Goal: Transaction & Acquisition: Purchase product/service

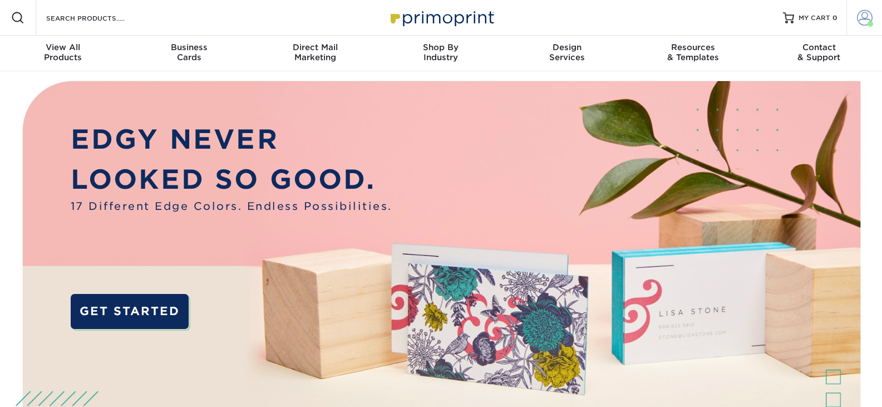
click at [860, 19] on span at bounding box center [865, 18] width 16 height 16
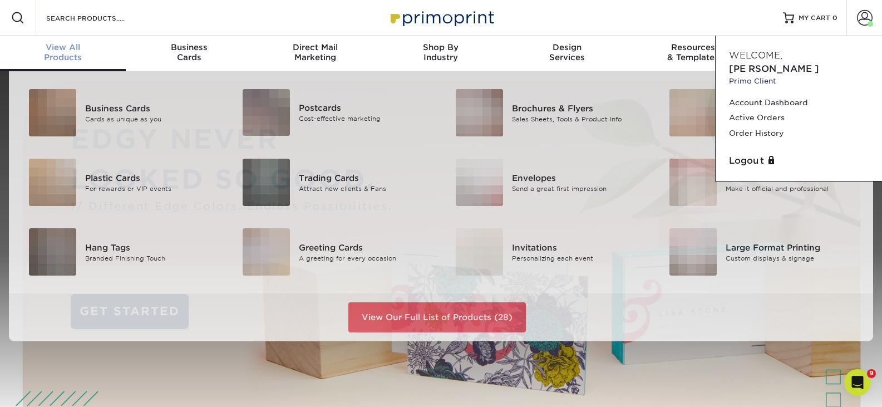
click at [61, 52] on div "View All Products" at bounding box center [63, 52] width 126 height 20
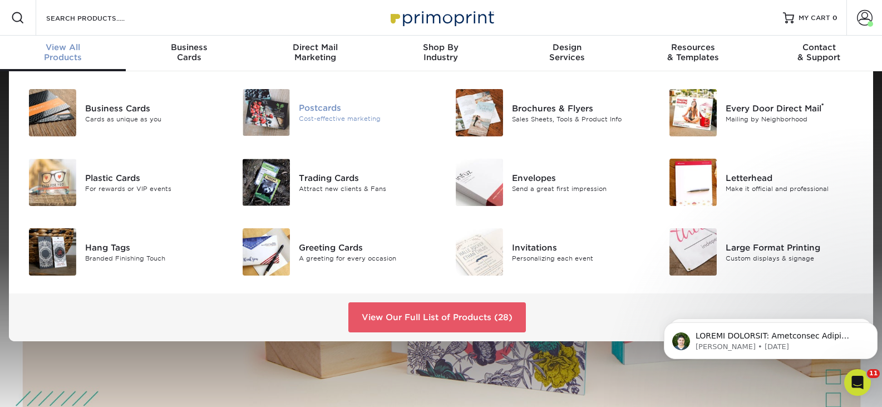
click at [262, 115] on img at bounding box center [266, 112] width 47 height 47
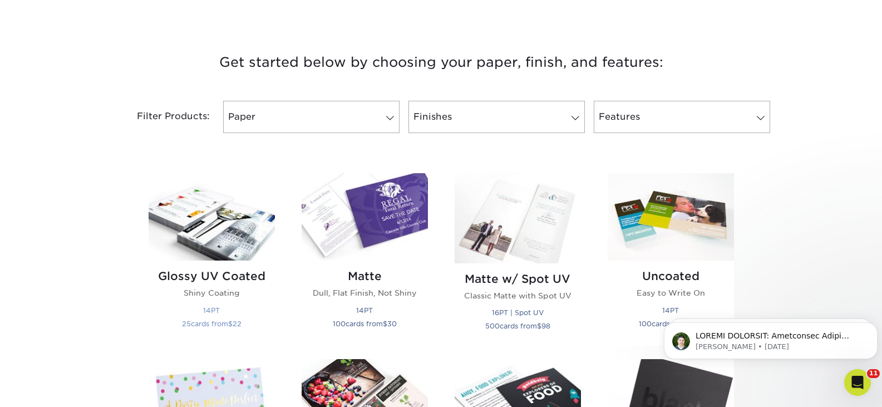
click at [223, 220] on img at bounding box center [212, 216] width 126 height 87
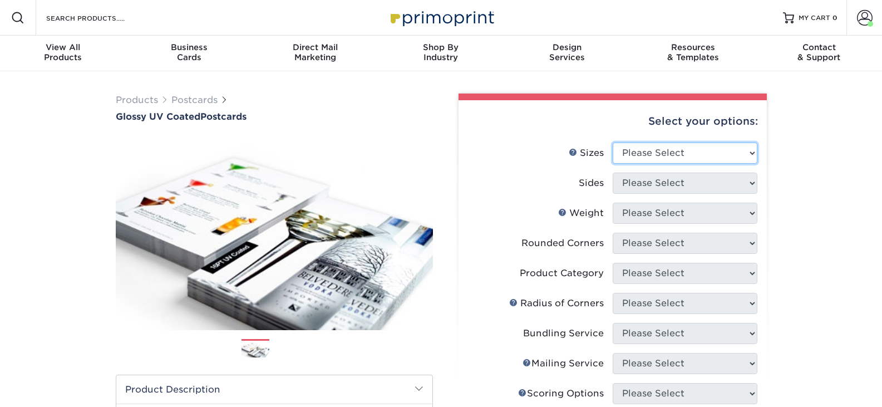
click at [632, 148] on select "Please Select 1.5" x 7" 2" x 4" 2" x 6" 2" x 7" 2" x 8" 2.12" x 5.5" 2.12" x 5.…" at bounding box center [684, 152] width 145 height 21
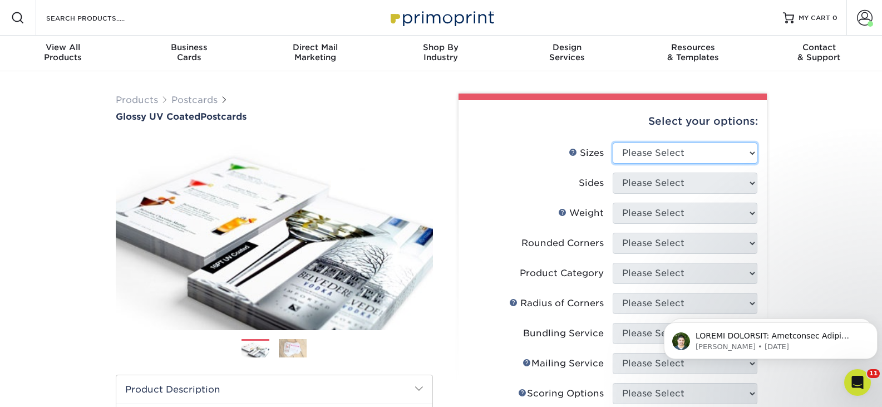
select select "5.00x7.00"
click at [612, 142] on select "Please Select 1.5" x 7" 2" x 4" 2" x 6" 2" x 7" 2" x 8" 2.12" x 5.5" 2.12" x 5.…" at bounding box center [684, 152] width 145 height 21
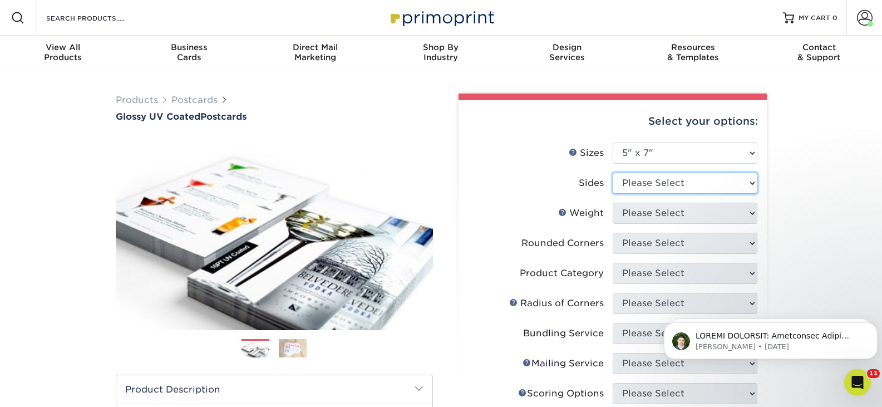
click at [644, 188] on select "Please Select Print Both Sides Print Front Only" at bounding box center [684, 182] width 145 height 21
select select "13abbda7-1d64-4f25-8bb2-c179b224825d"
click at [612, 172] on select "Please Select Print Both Sides Print Front Only" at bounding box center [684, 182] width 145 height 21
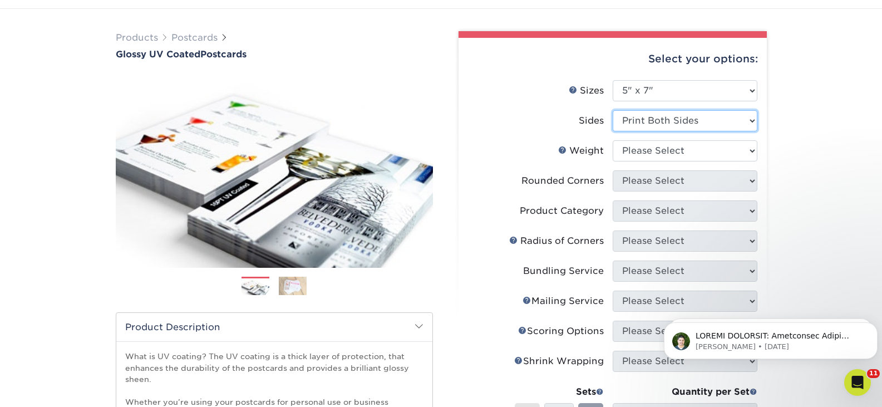
scroll to position [56, 0]
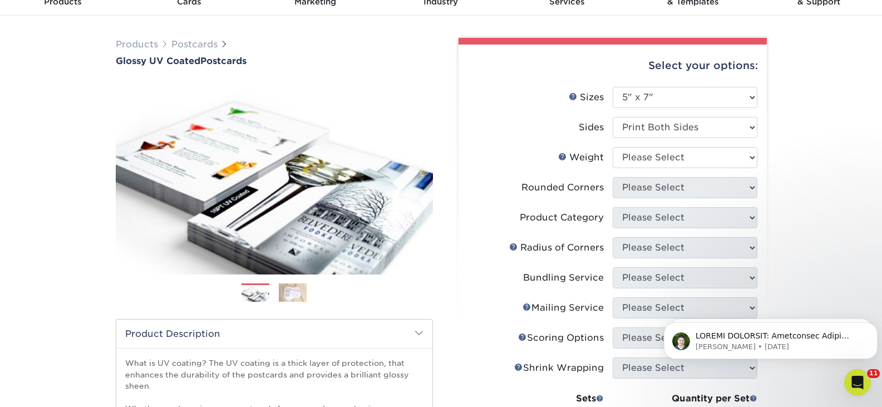
click at [645, 138] on li "Sides Please Select Print Both Sides Print Front Only" at bounding box center [612, 132] width 289 height 30
click at [645, 159] on select "Please Select 16PT 14PT 18PT C1S" at bounding box center [684, 157] width 145 height 21
select select "14PT"
click at [612, 147] on select "Please Select 16PT 14PT 18PT C1S" at bounding box center [684, 157] width 145 height 21
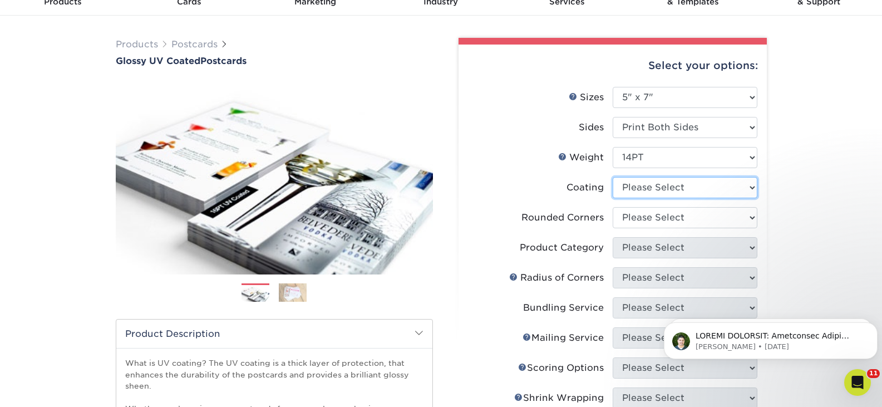
click at [650, 190] on select at bounding box center [684, 187] width 145 height 21
select select "ae367451-b2b8-45df-a344-0f05b6a12993"
click at [612, 177] on select at bounding box center [684, 187] width 145 height 21
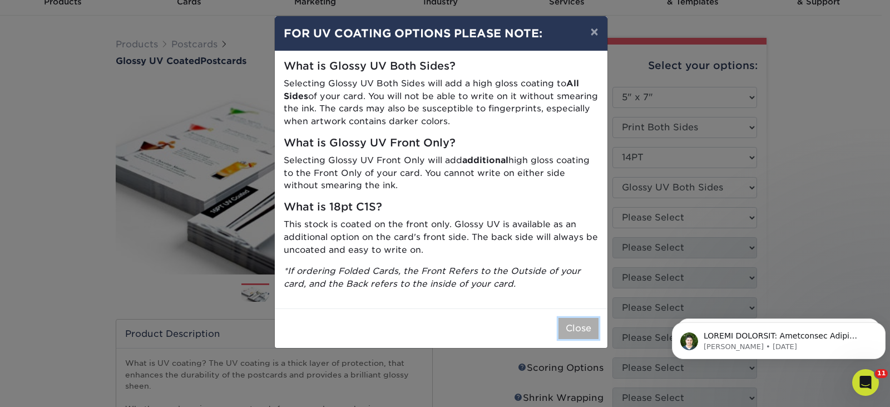
click at [572, 337] on button "Close" at bounding box center [578, 328] width 40 height 21
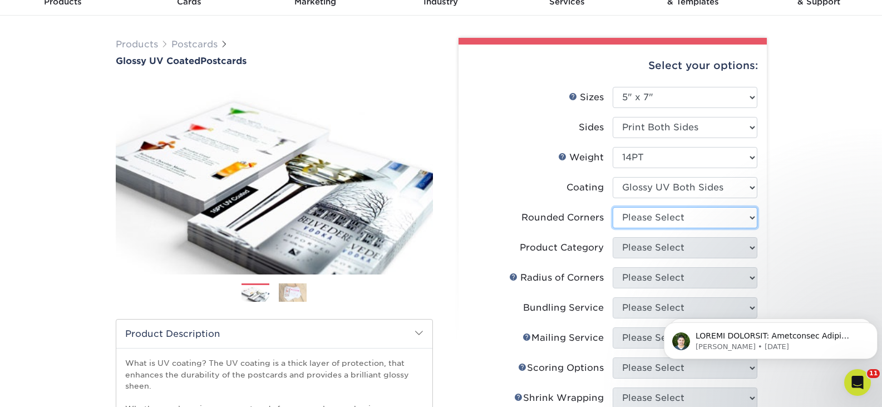
click at [654, 219] on select "Please Select Yes - Round 4 Corners No" at bounding box center [684, 217] width 145 height 21
select select "0"
click at [612, 207] on select "Please Select Yes - Round 4 Corners No" at bounding box center [684, 217] width 145 height 21
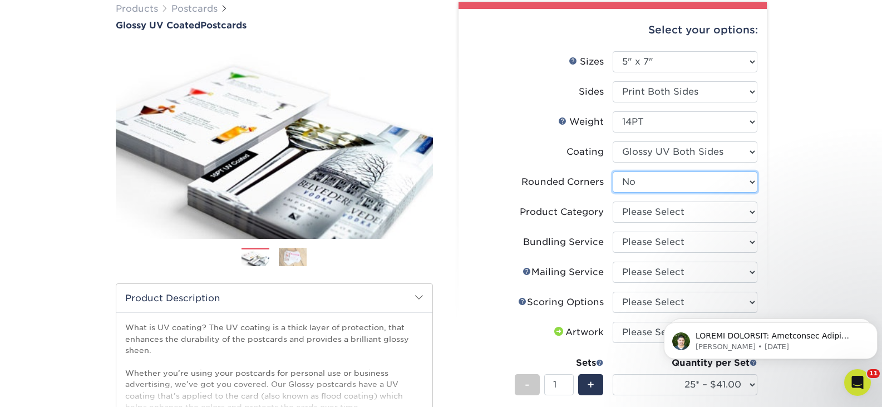
scroll to position [111, 0]
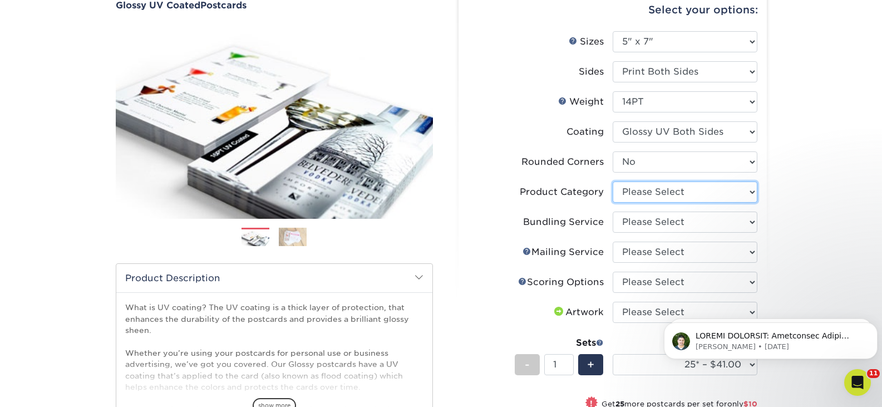
click at [678, 194] on select "Please Select Postcards" at bounding box center [684, 191] width 145 height 21
select select "9b7272e0-d6c8-4c3c-8e97-d3a1bcdab858"
click at [612, 181] on select "Please Select Postcards" at bounding box center [684, 191] width 145 height 21
click at [678, 221] on select "Please Select No Bundling Services Yes, Bundles of 50 (+2 Days) Yes, Bundles of…" at bounding box center [684, 221] width 145 height 21
select select "58689abb-25c0-461c-a4c3-a80b627d6649"
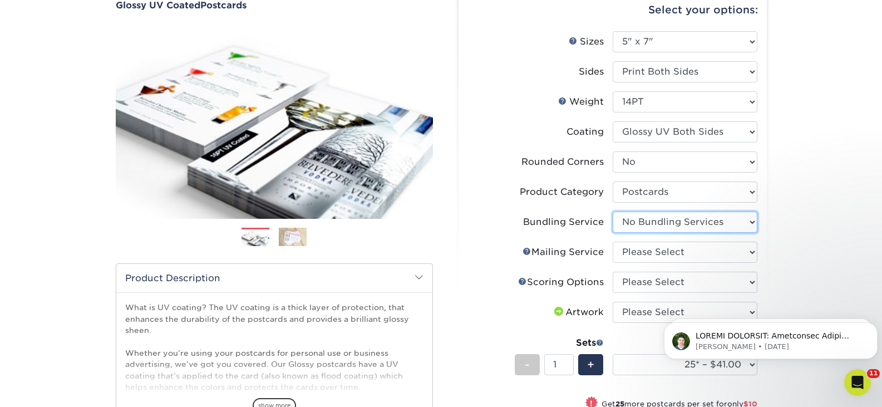
click at [612, 211] on select "Please Select No Bundling Services Yes, Bundles of 50 (+2 Days) Yes, Bundles of…" at bounding box center [684, 221] width 145 height 21
click at [654, 256] on select "Please Select No Direct Mailing Service No, I will mail/stamp/imprint Direct Ma…" at bounding box center [684, 251] width 145 height 21
select select "3e5e9bdd-d78a-4c28-a41d-fe1407925ca6"
click at [612, 241] on select "Please Select No Direct Mailing Service No, I will mail/stamp/imprint Direct Ma…" at bounding box center [684, 251] width 145 height 21
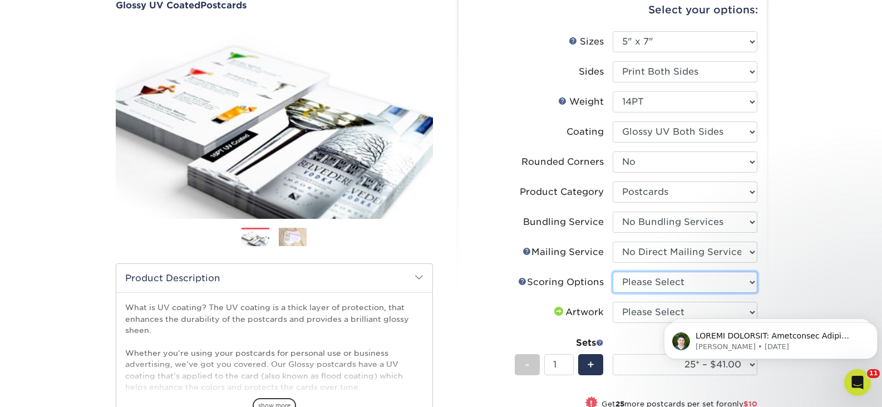
click at [649, 280] on select "Please Select No Scoring One Score Two Scores" at bounding box center [684, 281] width 145 height 21
select select "16ebe401-5398-422d-8cb0-f3adbb82deb5"
click at [612, 271] on select "Please Select No Scoring One Score Two Scores" at bounding box center [684, 281] width 145 height 21
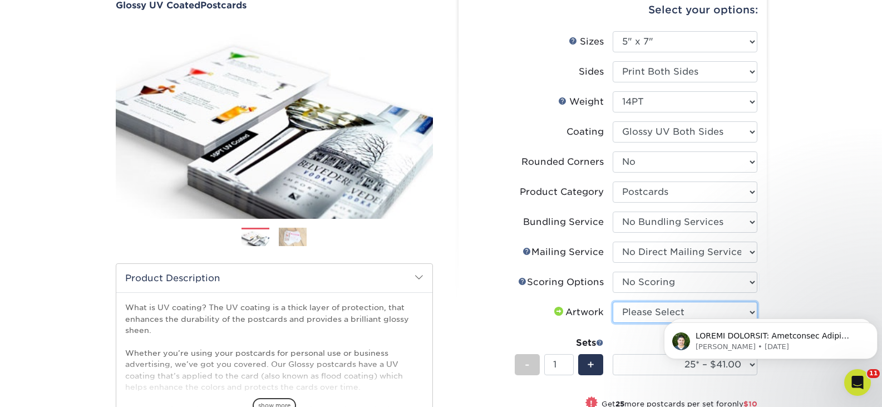
click at [650, 309] on select "Please Select I will upload files I need a design - $150" at bounding box center [684, 311] width 145 height 21
select select "upload"
click at [612, 301] on select "Please Select I will upload files I need a design - $150" at bounding box center [684, 311] width 145 height 21
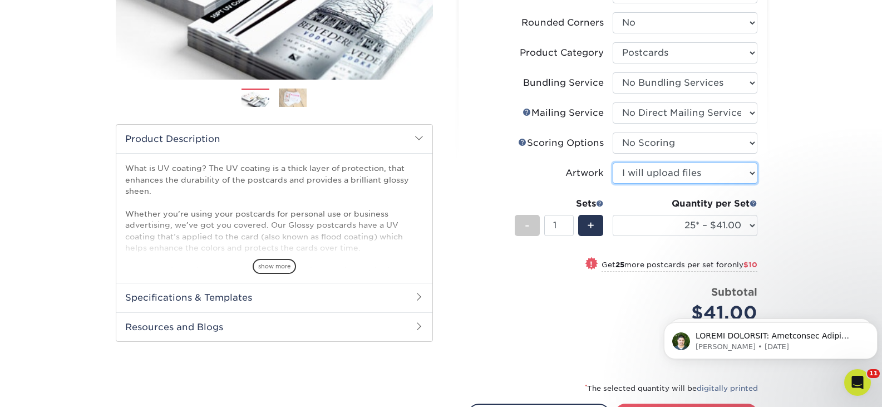
scroll to position [278, 0]
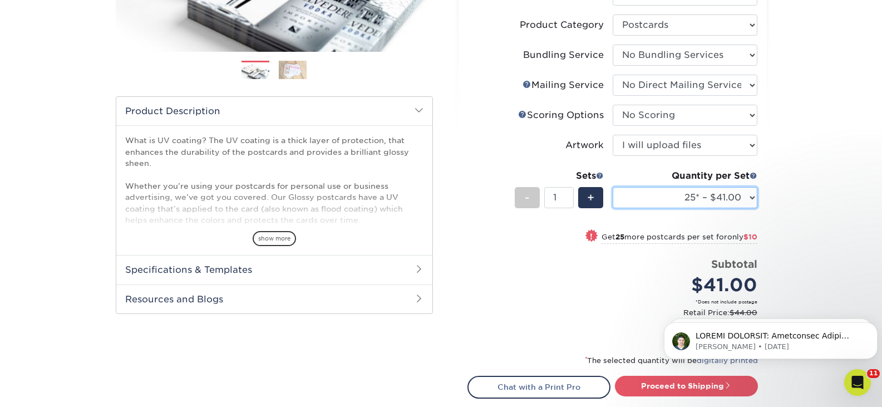
click at [711, 190] on select "25* – $41.00 50* – $51.00 75* – $64.00 100* – $93.00 250* – $138.00 500 – $153.…" at bounding box center [684, 197] width 145 height 21
select select "100* – $93.00"
click at [612, 187] on select "25* – $41.00 50* – $51.00 75* – $64.00 100* – $93.00 250* – $138.00 500 – $153.…" at bounding box center [684, 197] width 145 height 21
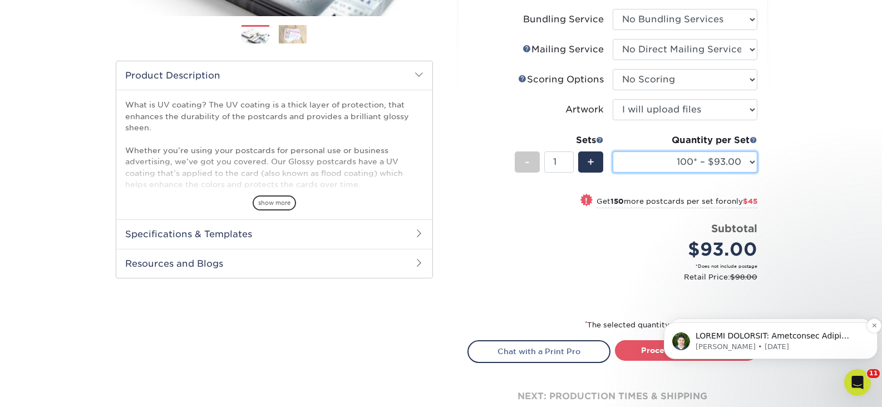
scroll to position [334, 0]
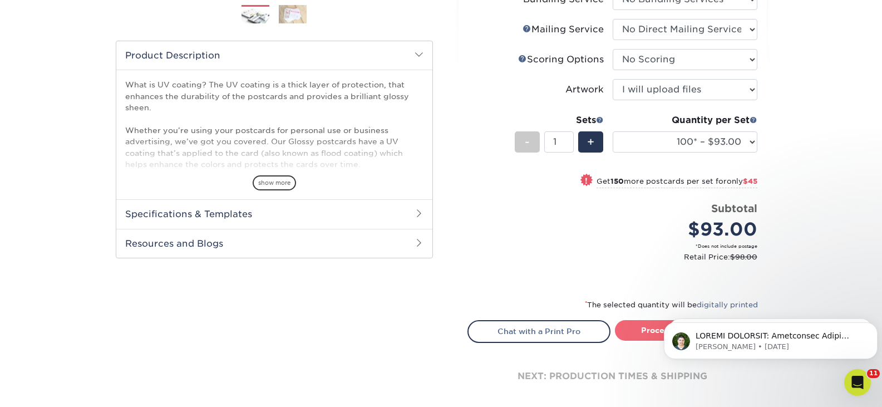
click at [643, 329] on link "Proceed to Shipping" at bounding box center [686, 330] width 143 height 20
type input "Set 1"
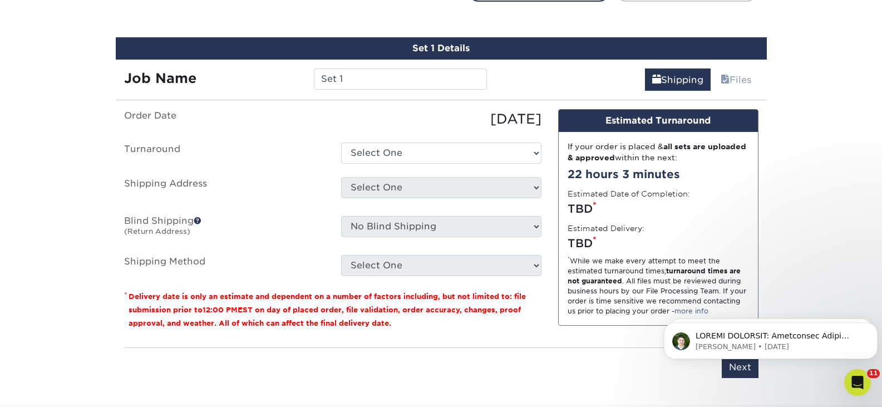
scroll to position [684, 0]
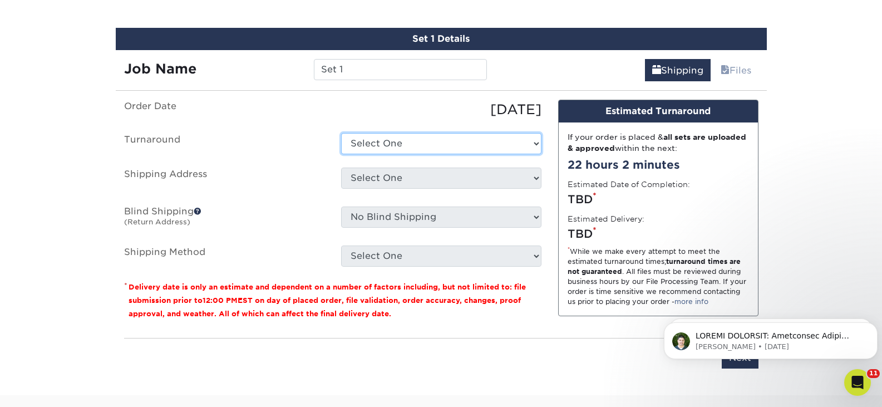
click at [423, 137] on select "Select One 2-4 Business Days 2 Day Next Business Day" at bounding box center [441, 143] width 200 height 21
select select "a40947d4-2198-4393-9313-e86407481dd5"
click at [341, 133] on select "Select One 2-4 Business Days 2 Day Next Business Day" at bounding box center [441, 143] width 200 height 21
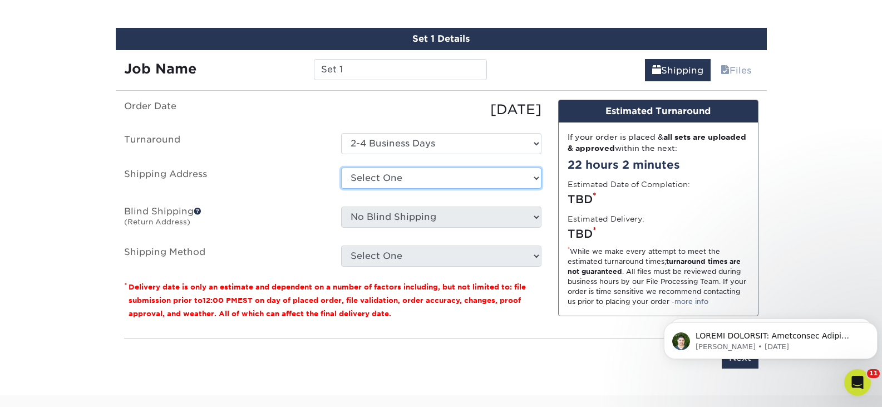
click at [395, 180] on select "Select One Cretors FCHC FRED B Garveys home Illinois Eye Center Opalescence PAW…" at bounding box center [441, 177] width 200 height 21
select select "87168"
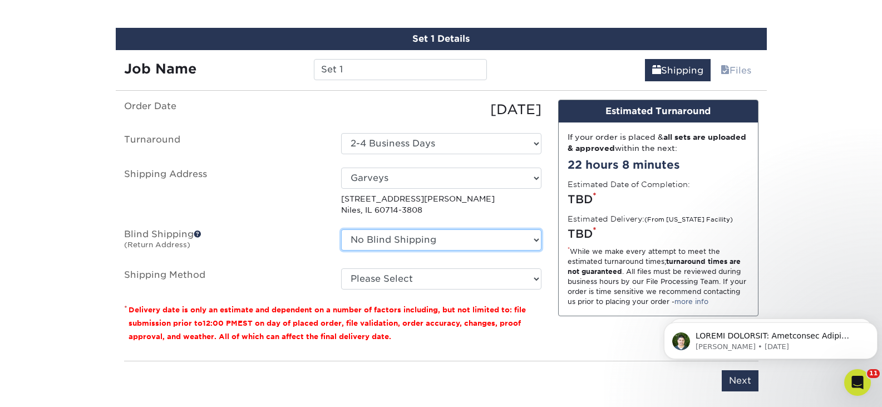
click at [432, 235] on select "No Blind Shipping Cretors FCHC FRED B Garveys home Illinois Eye Center Opalesce…" at bounding box center [441, 239] width 200 height 21
select select "87168"
click at [341, 229] on select "No Blind Shipping Cretors FCHC FRED B Garveys home Illinois Eye Center Opalesce…" at bounding box center [441, 239] width 200 height 21
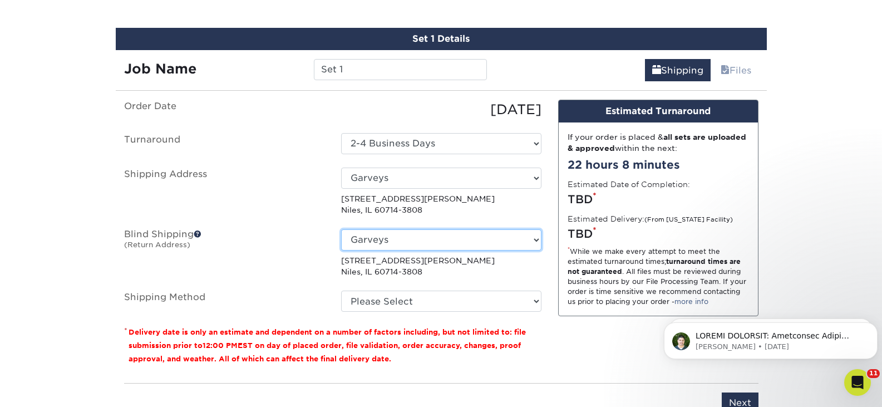
click at [390, 241] on select "No Blind Shipping Cretors FCHC FRED B Garveys home Illinois Eye Center Opalesce…" at bounding box center [441, 239] width 200 height 21
click at [369, 278] on ul "Order Date 08/12/2025 Turnaround Select One 2-4 Business Days 2 Day Next Busine…" at bounding box center [332, 206] width 417 height 212
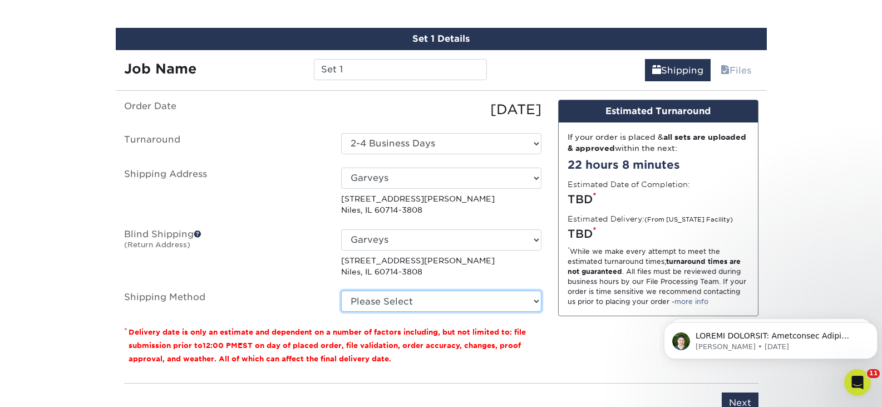
click at [372, 306] on select "Please Select Ground Shipping (+$16.21) 3 Day Shipping Service (+$19.99) 2 Day …" at bounding box center [441, 300] width 200 height 21
select select "03"
click at [341, 290] on select "Please Select Ground Shipping (+$16.21) 3 Day Shipping Service (+$19.99) 2 Day …" at bounding box center [441, 300] width 200 height 21
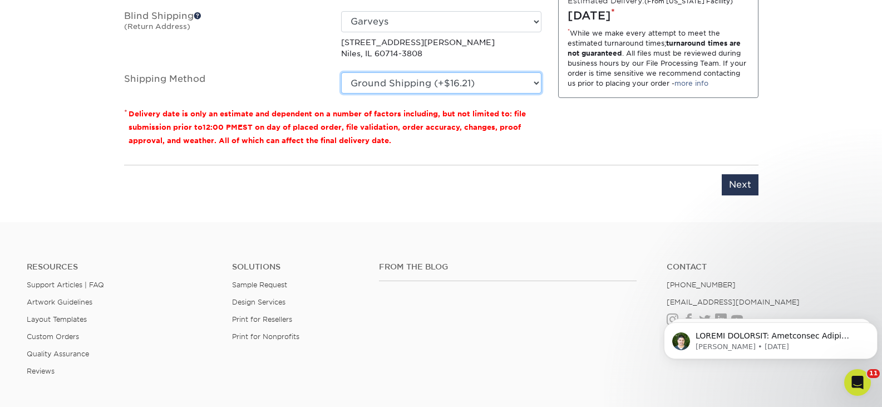
scroll to position [907, 0]
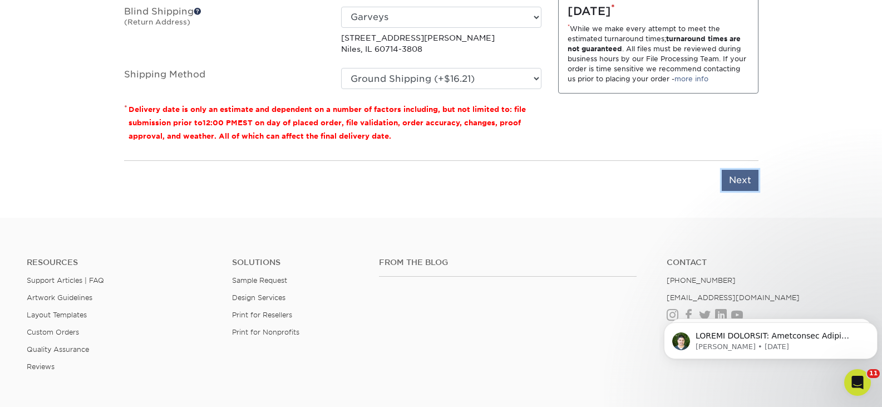
click at [744, 186] on input "Next" at bounding box center [739, 180] width 37 height 21
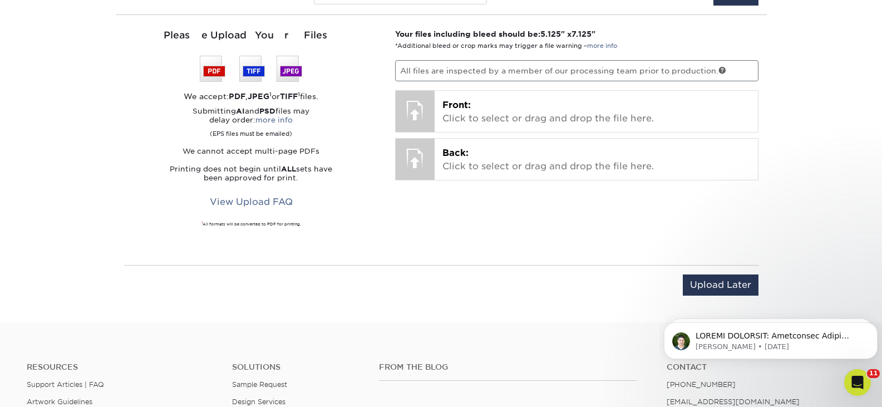
scroll to position [740, 0]
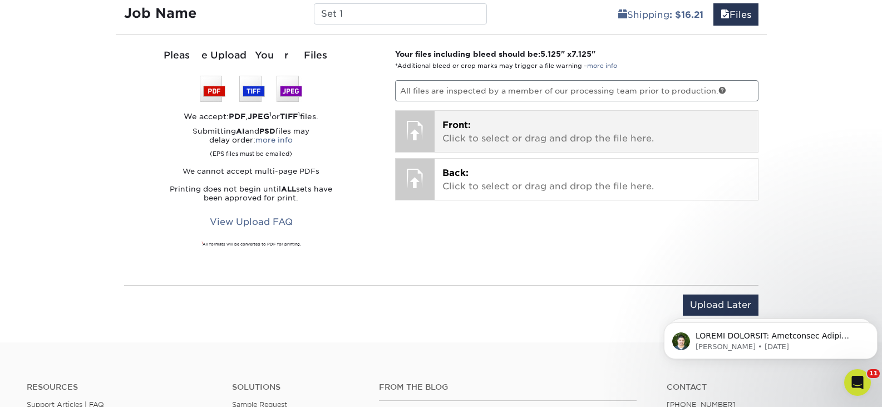
click at [426, 130] on div at bounding box center [414, 130] width 39 height 39
click at [450, 131] on p "Front: Click to select or drag and drop the file here." at bounding box center [596, 131] width 308 height 27
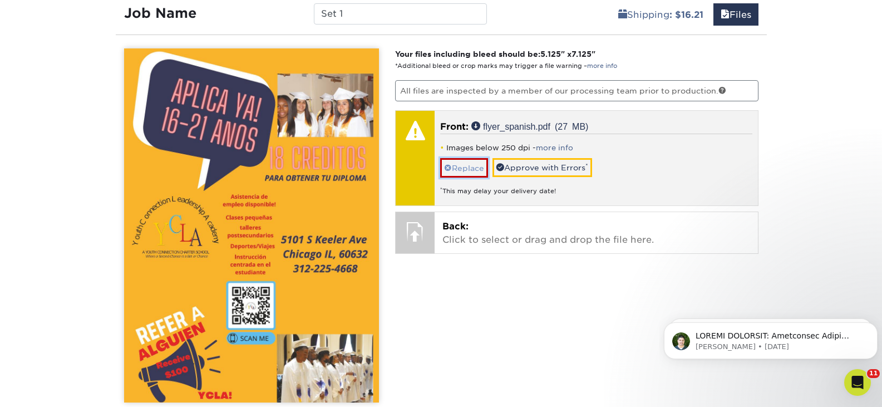
click at [471, 171] on link "Replace" at bounding box center [464, 167] width 48 height 19
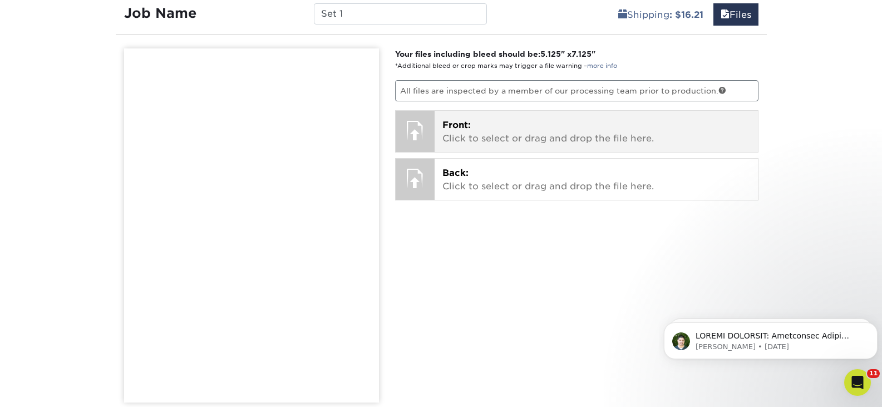
click at [498, 118] on p "Front: Click to select or drag and drop the file here." at bounding box center [596, 131] width 308 height 27
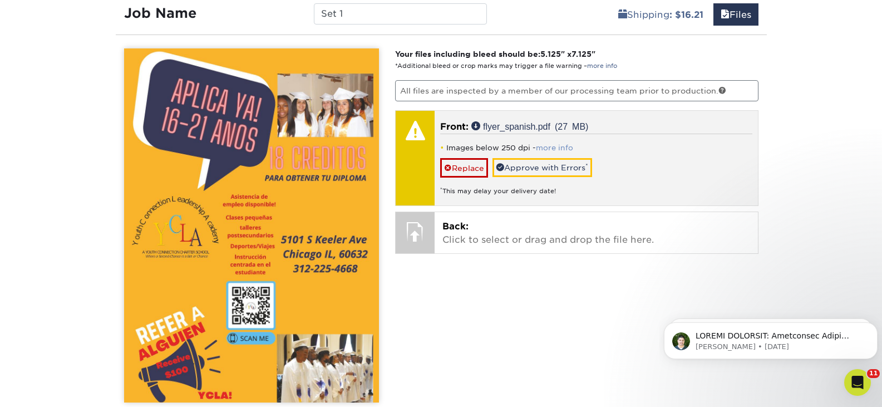
click at [553, 146] on link "more info" at bounding box center [554, 148] width 37 height 8
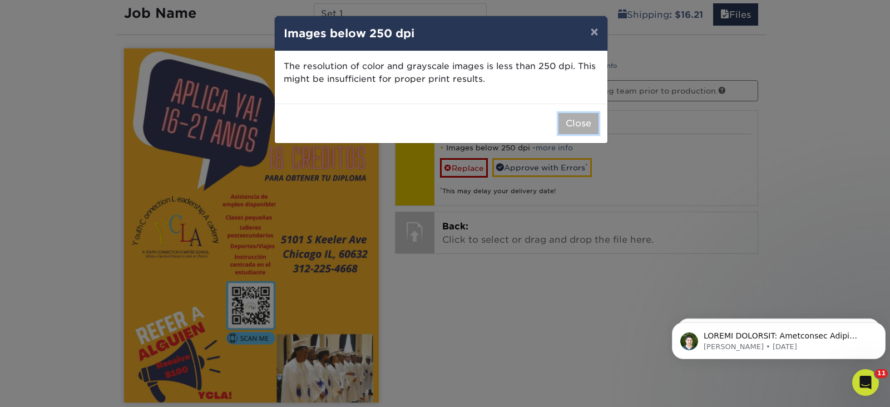
click at [580, 119] on button "Close" at bounding box center [578, 123] width 40 height 21
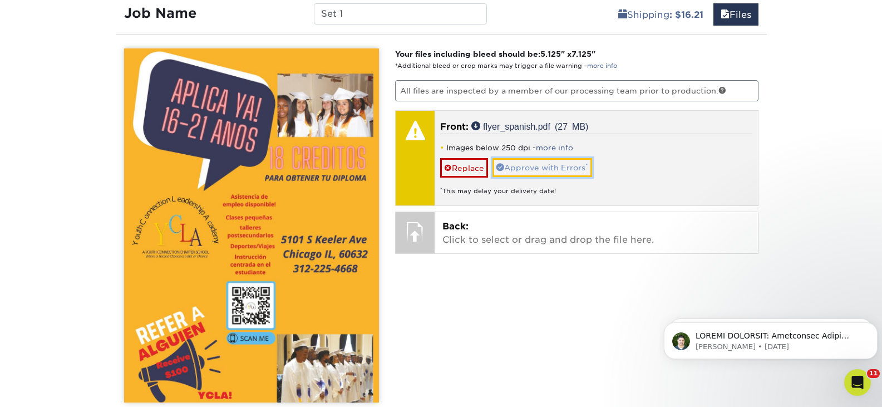
click at [550, 172] on link "Approve with Errors *" at bounding box center [542, 167] width 100 height 19
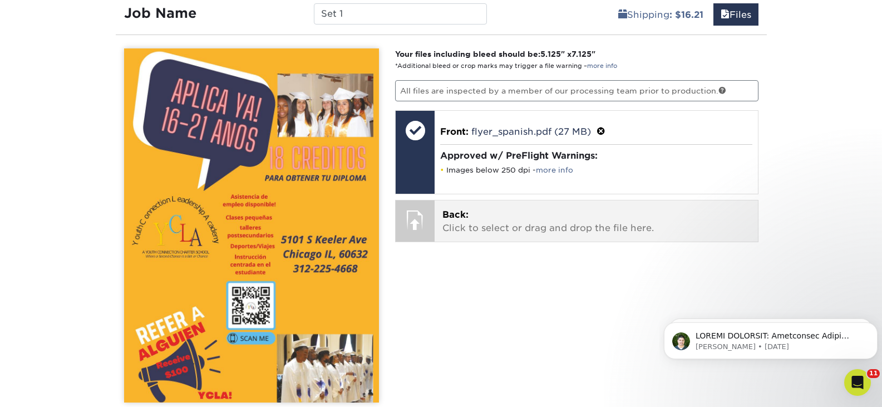
click at [492, 219] on p "Back: Click to select or drag and drop the file here." at bounding box center [596, 221] width 308 height 27
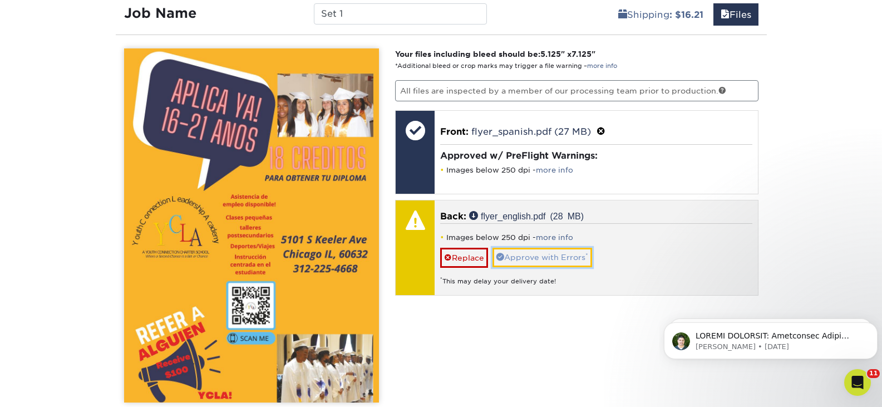
click at [563, 260] on link "Approve with Errors *" at bounding box center [542, 257] width 100 height 19
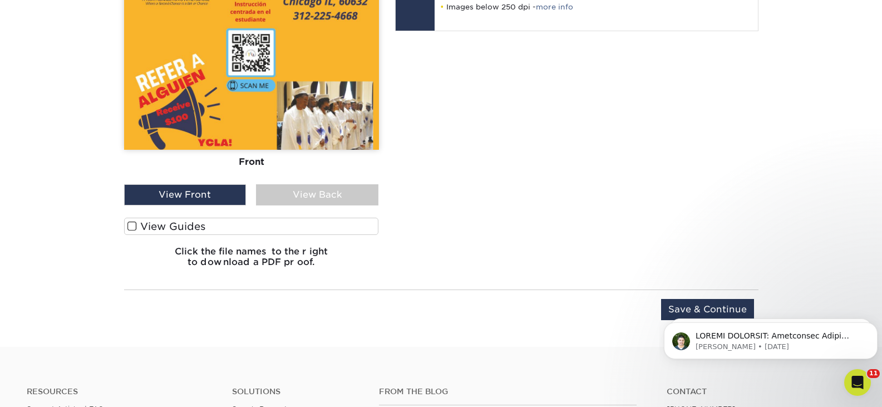
scroll to position [1018, 0]
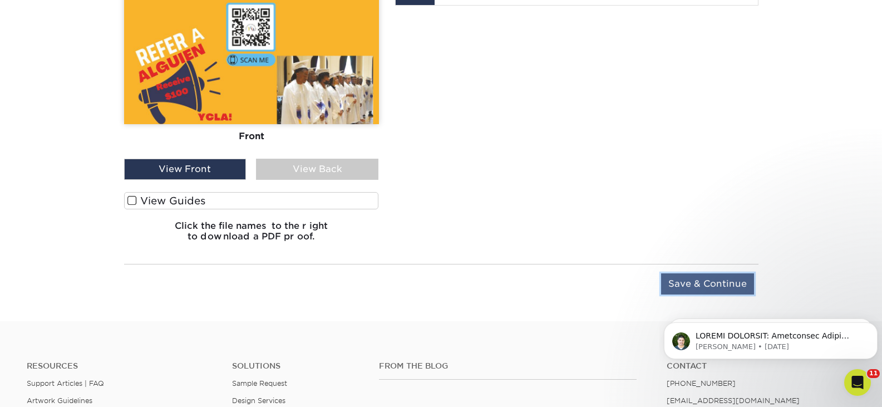
click at [701, 286] on input "Save & Continue" at bounding box center [707, 283] width 93 height 21
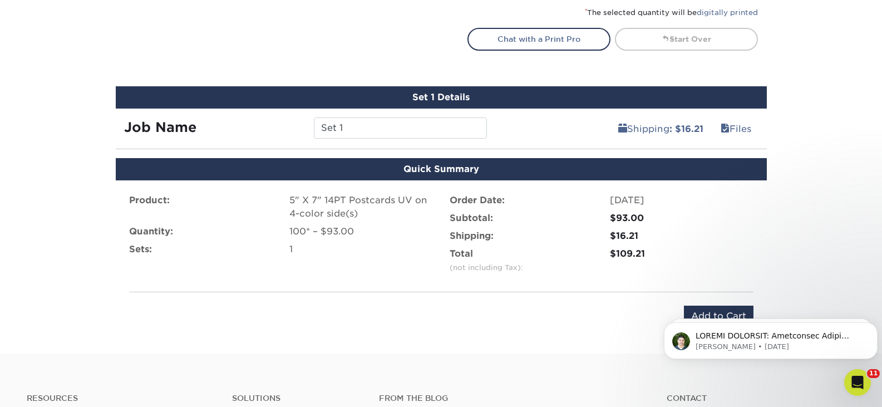
scroll to position [723, 0]
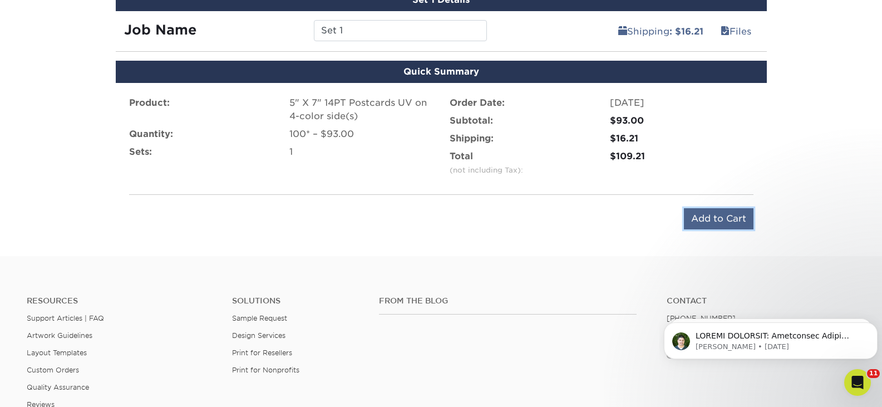
click at [724, 219] on input "Add to Cart" at bounding box center [719, 218] width 70 height 21
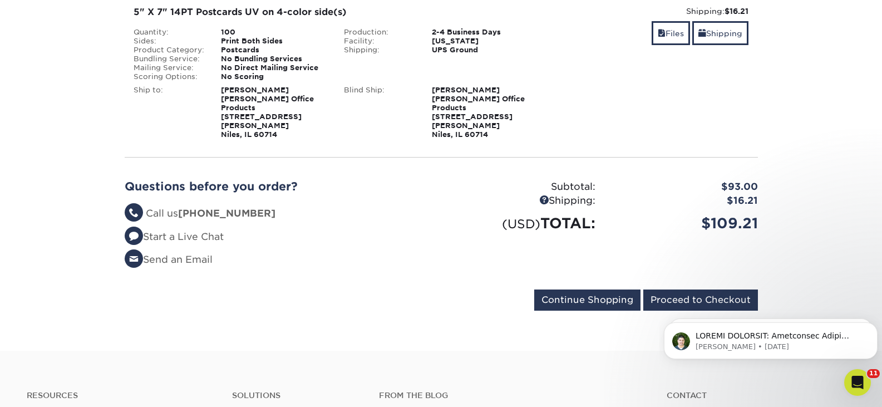
scroll to position [222, 0]
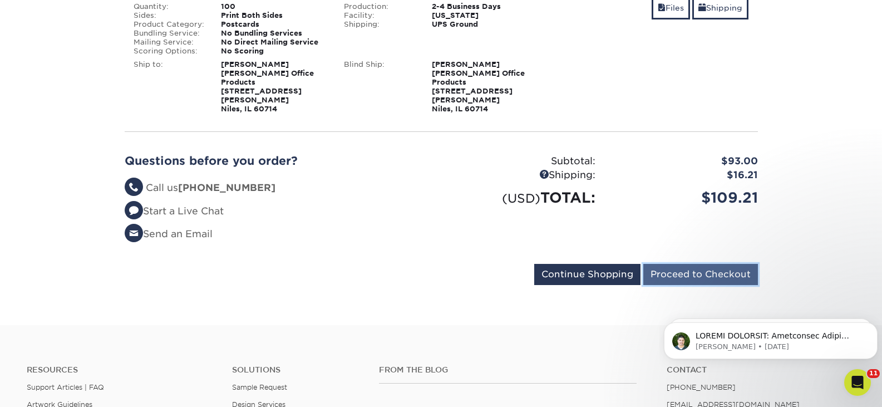
click at [750, 264] on input "Proceed to Checkout" at bounding box center [700, 274] width 115 height 21
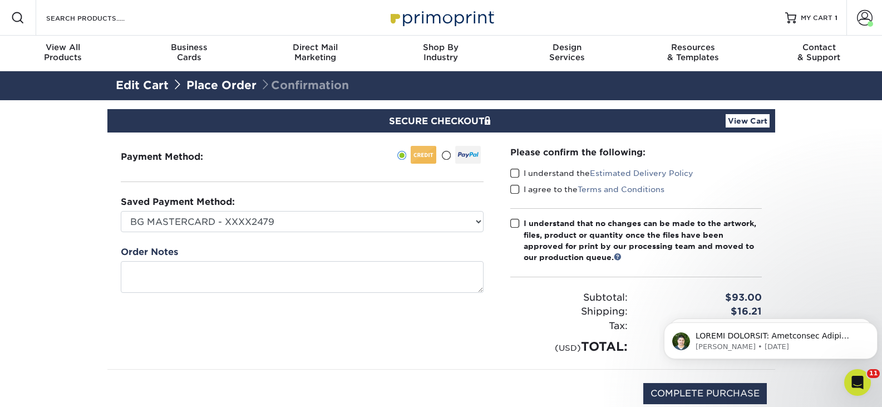
drag, startPoint x: 513, startPoint y: 172, endPoint x: 512, endPoint y: 181, distance: 9.5
click at [513, 172] on span at bounding box center [514, 173] width 9 height 11
click at [0, 0] on input "I understand the Estimated Delivery Policy" at bounding box center [0, 0] width 0 height 0
click at [512, 189] on span at bounding box center [514, 189] width 9 height 11
click at [0, 0] on input "I agree to the Terms and Conditions" at bounding box center [0, 0] width 0 height 0
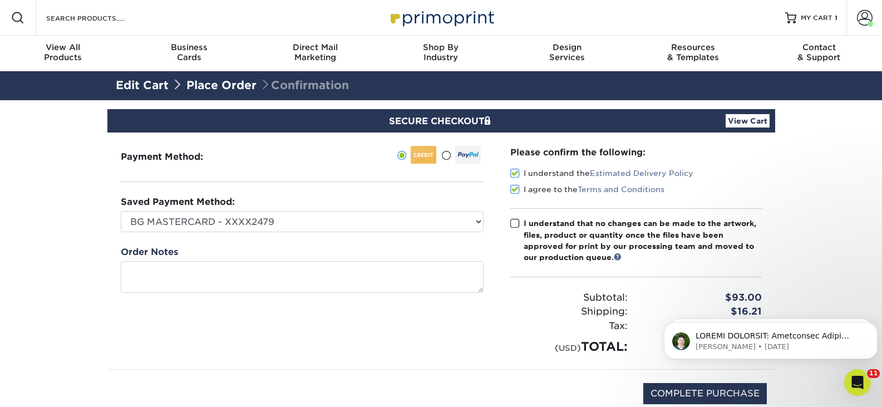
click at [517, 228] on span at bounding box center [514, 223] width 9 height 11
click at [0, 0] on input "I understand that no changes can be made to the artwork, files, product or quan…" at bounding box center [0, 0] width 0 height 0
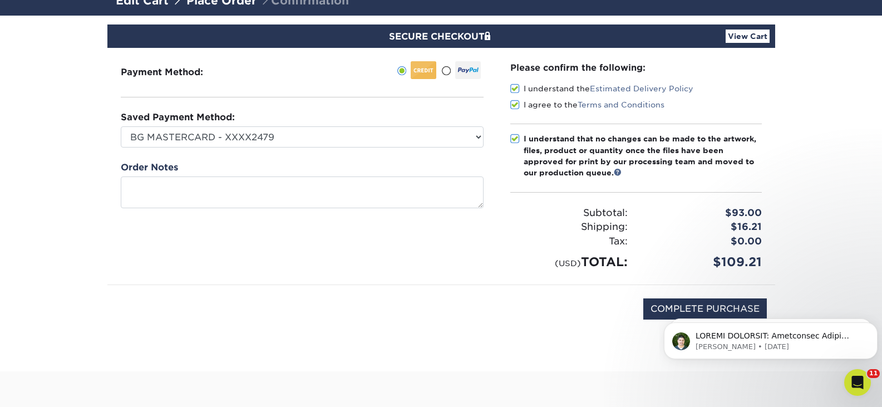
scroll to position [167, 0]
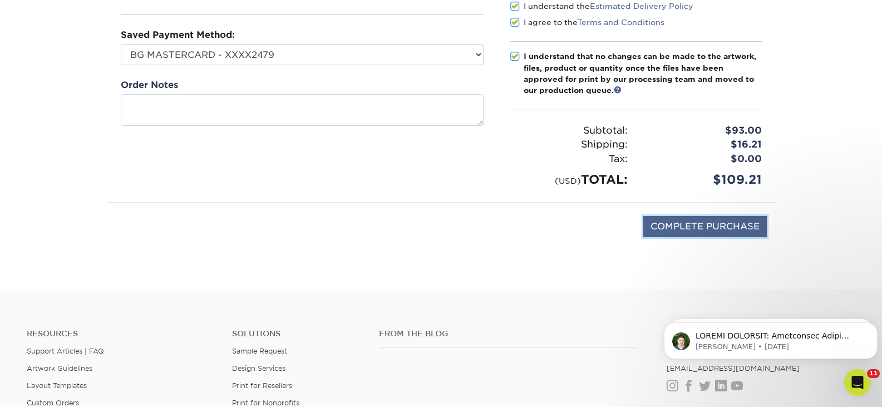
click at [748, 231] on input "COMPLETE PURCHASE" at bounding box center [704, 226] width 123 height 21
type input "PROCESSING, PLEASE WAIT..."
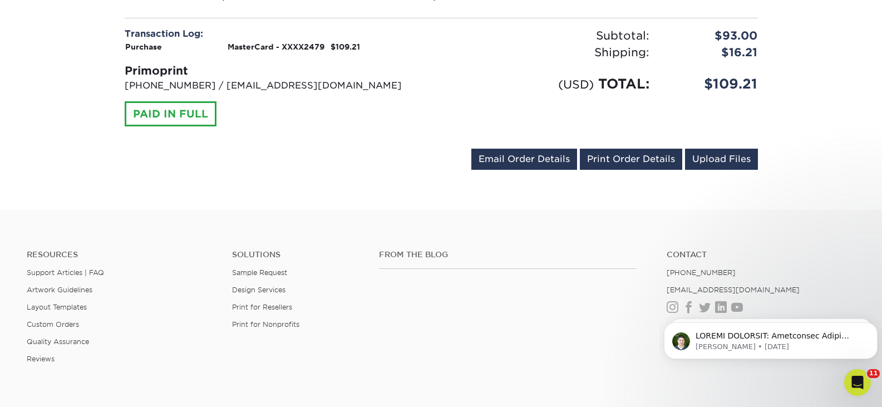
scroll to position [556, 0]
